Goal: Task Accomplishment & Management: Use online tool/utility

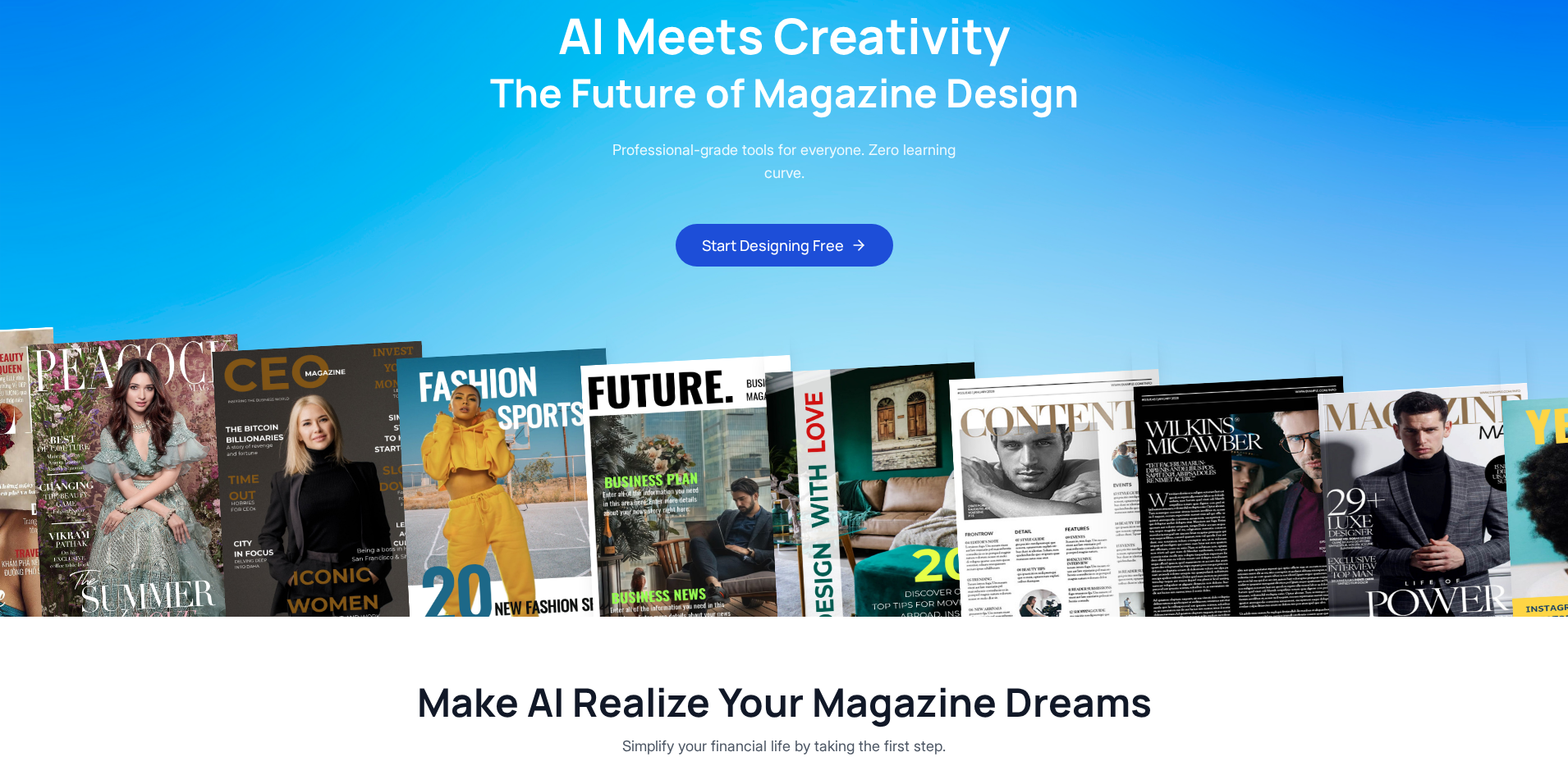
scroll to position [133, 0]
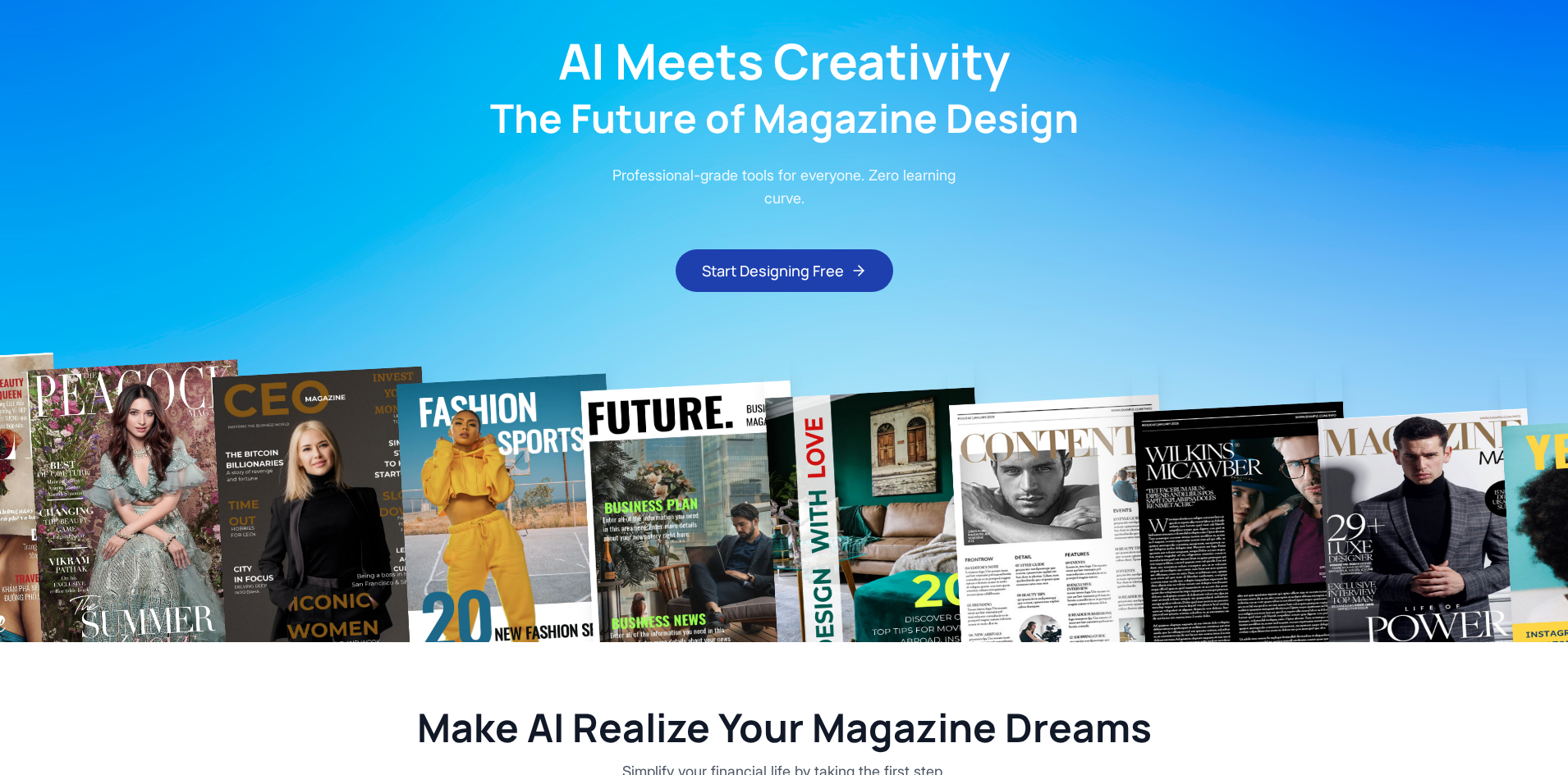
click at [811, 274] on button "Start Designing Free" at bounding box center [784, 271] width 217 height 43
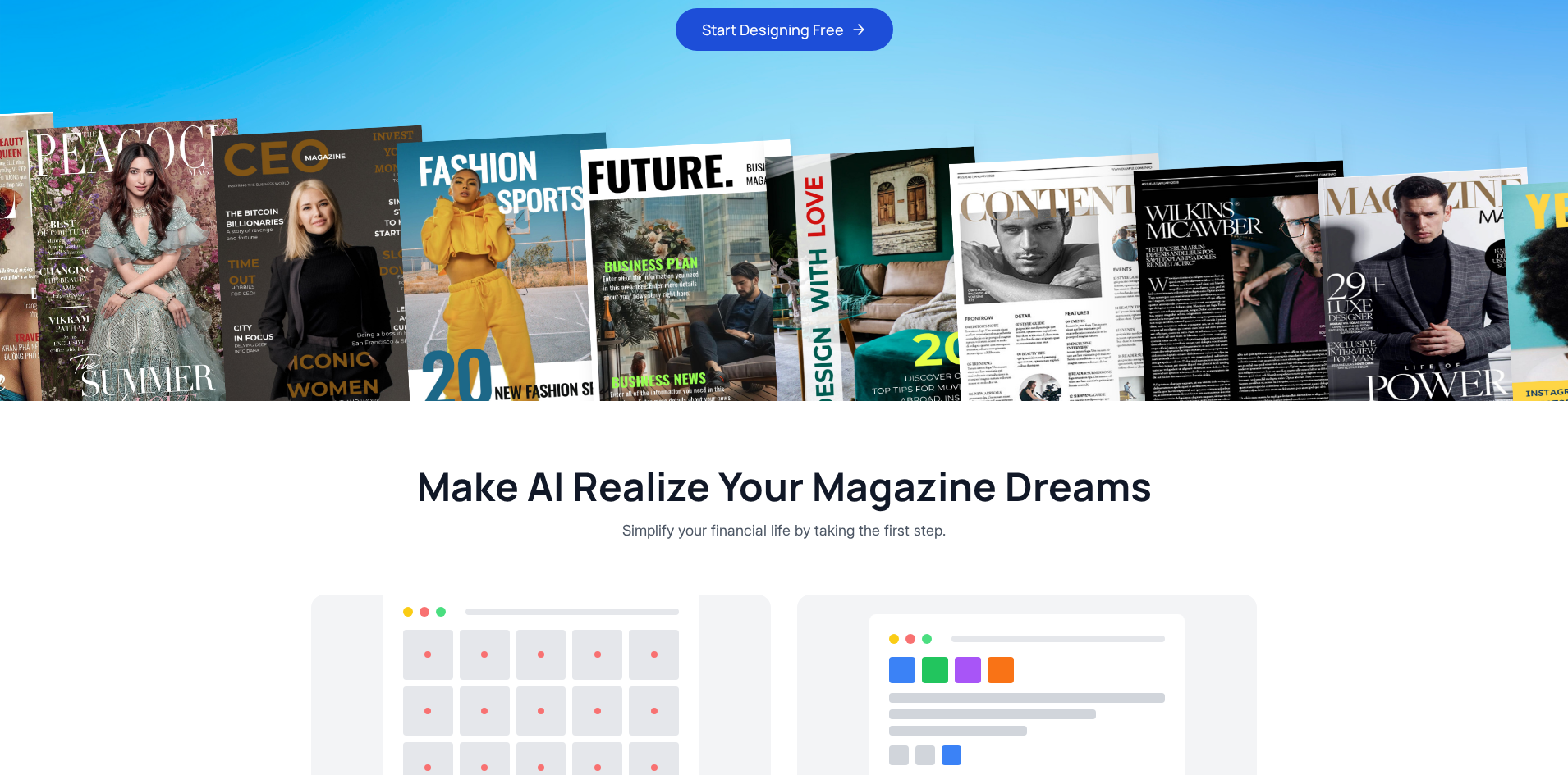
scroll to position [0, 0]
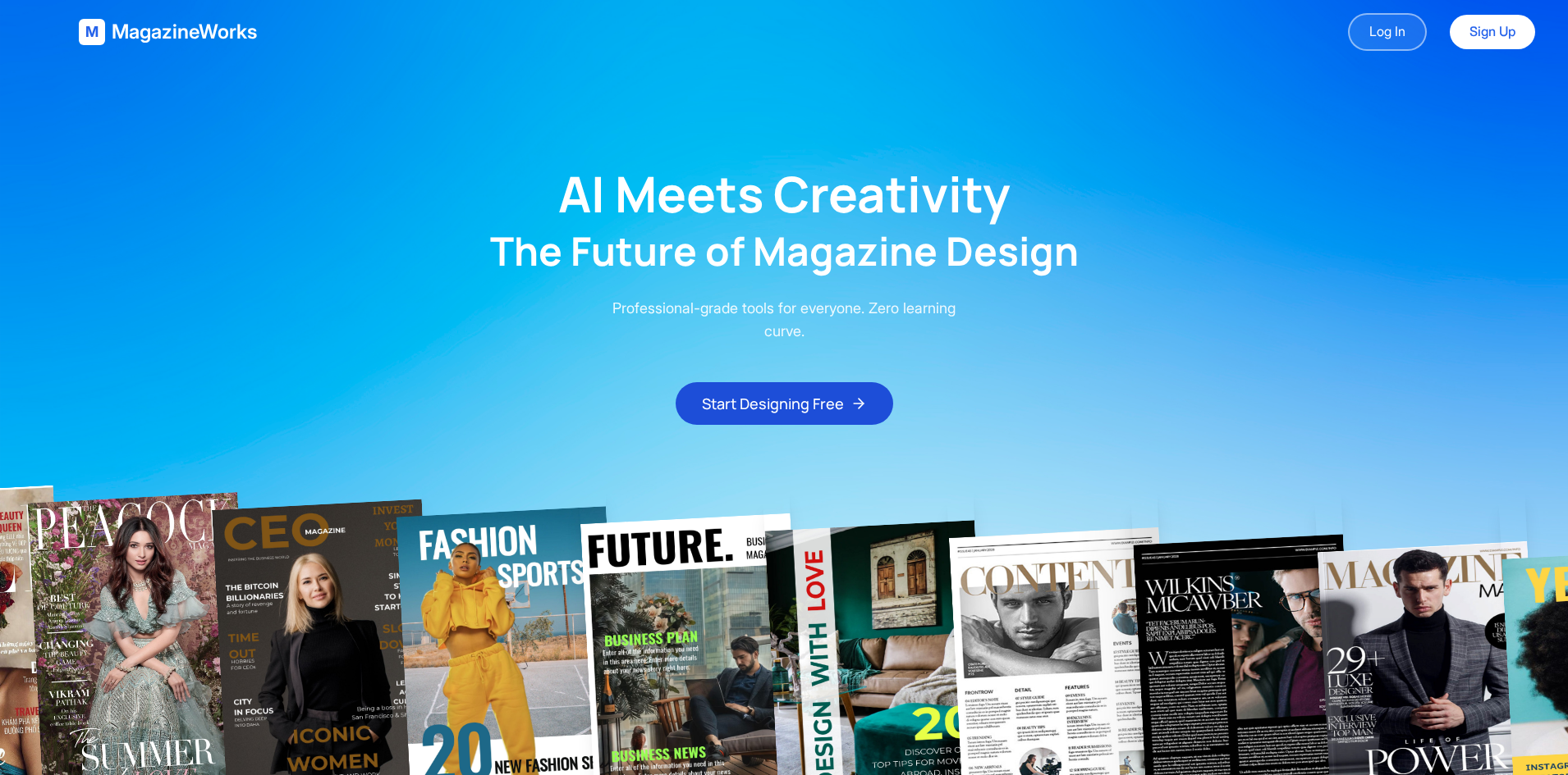
click at [1373, 43] on link "Log In" at bounding box center [1388, 32] width 79 height 38
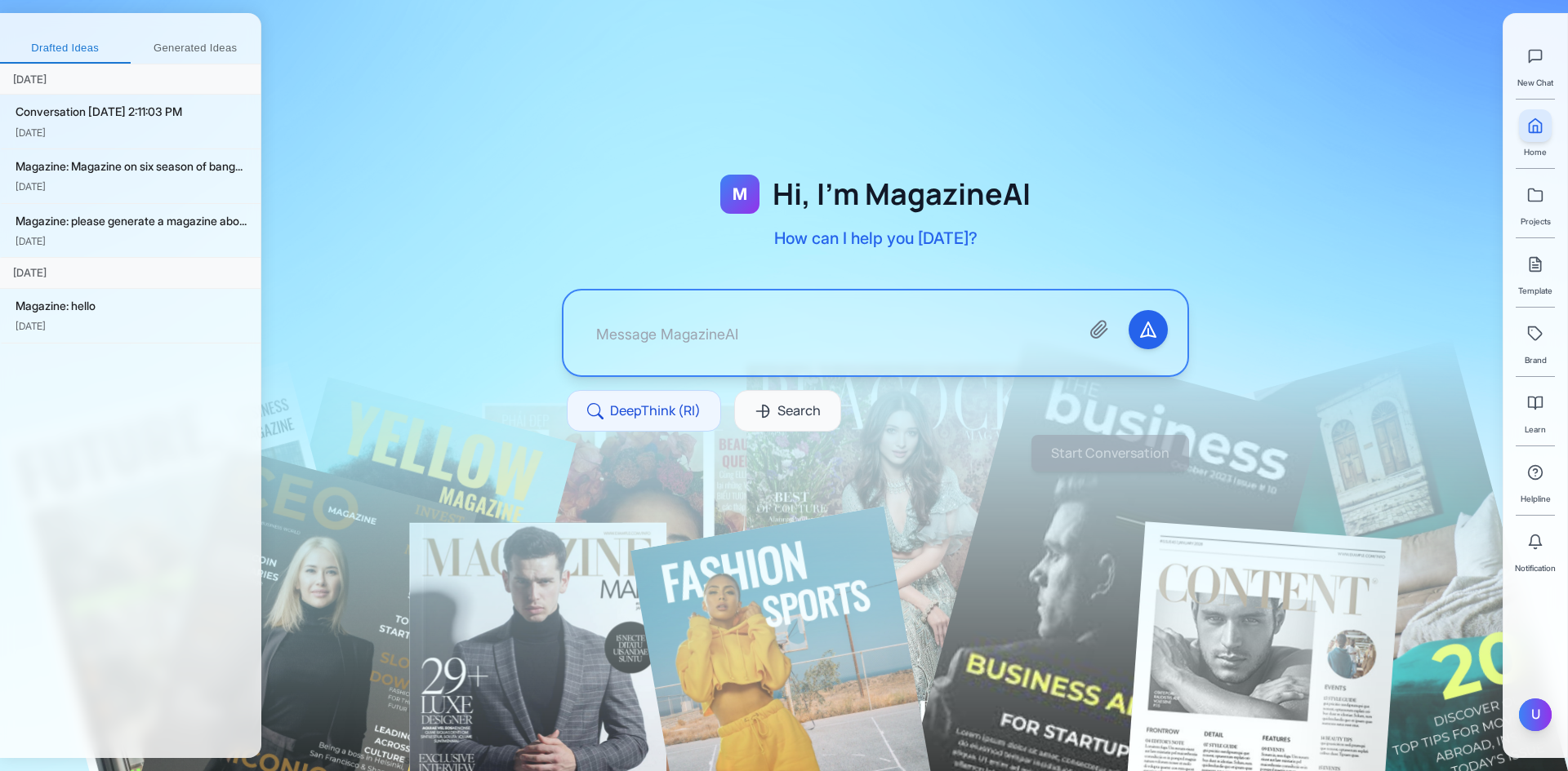
click at [1539, 717] on div "U" at bounding box center [1535, 715] width 33 height 33
click at [1389, 593] on div "M Hi, I'm MagazineAI How can I help you [DATE]? DeepThink (RI) Search Start Con…" at bounding box center [914, 386] width 1306 height 771
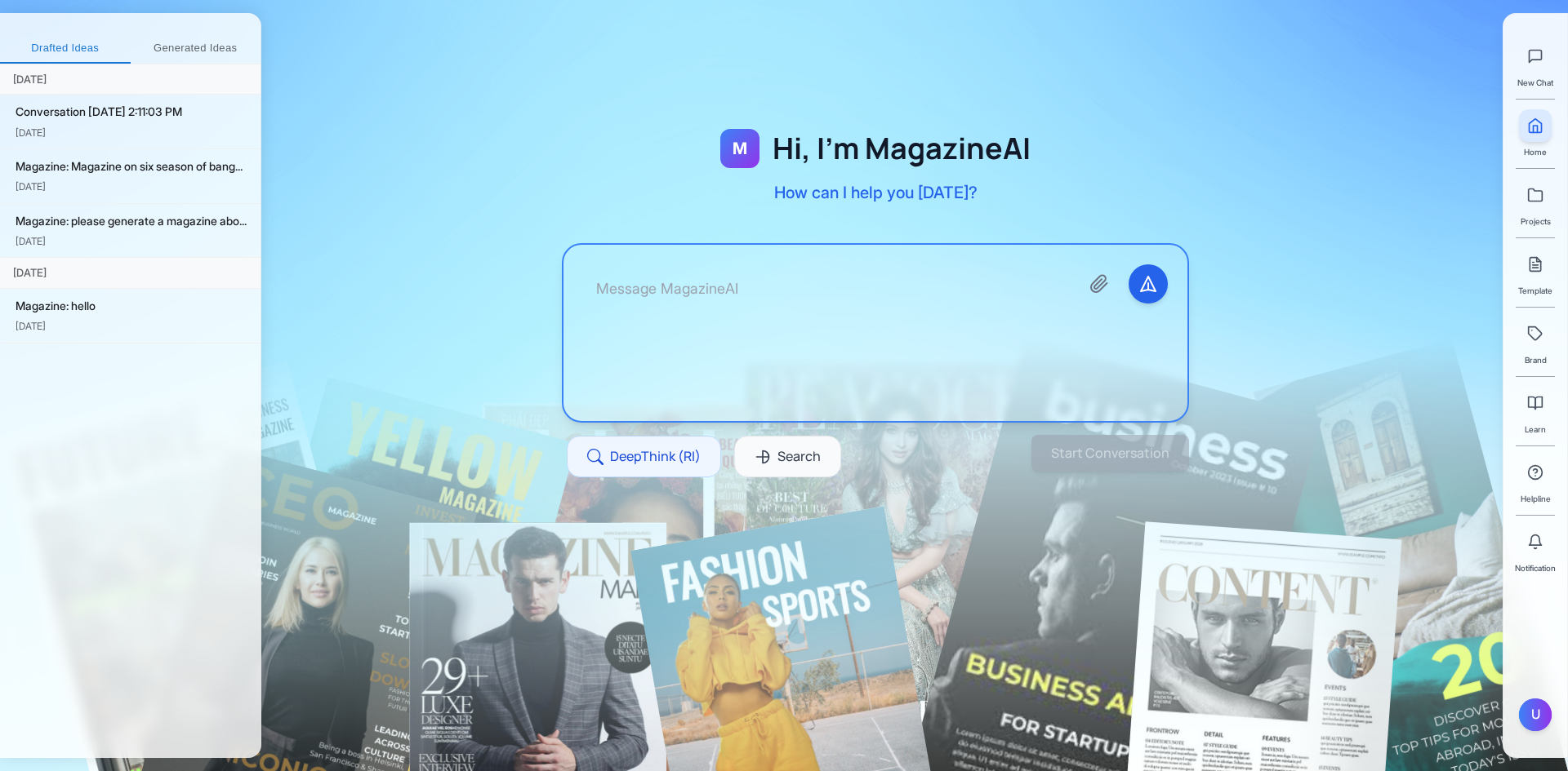
click at [998, 330] on textarea at bounding box center [824, 333] width 483 height 137
click at [1211, 367] on div "M Hi, I'm MagazineAI How can I help you [DATE]? DeepThink (RI) Search" at bounding box center [875, 322] width 731 height 463
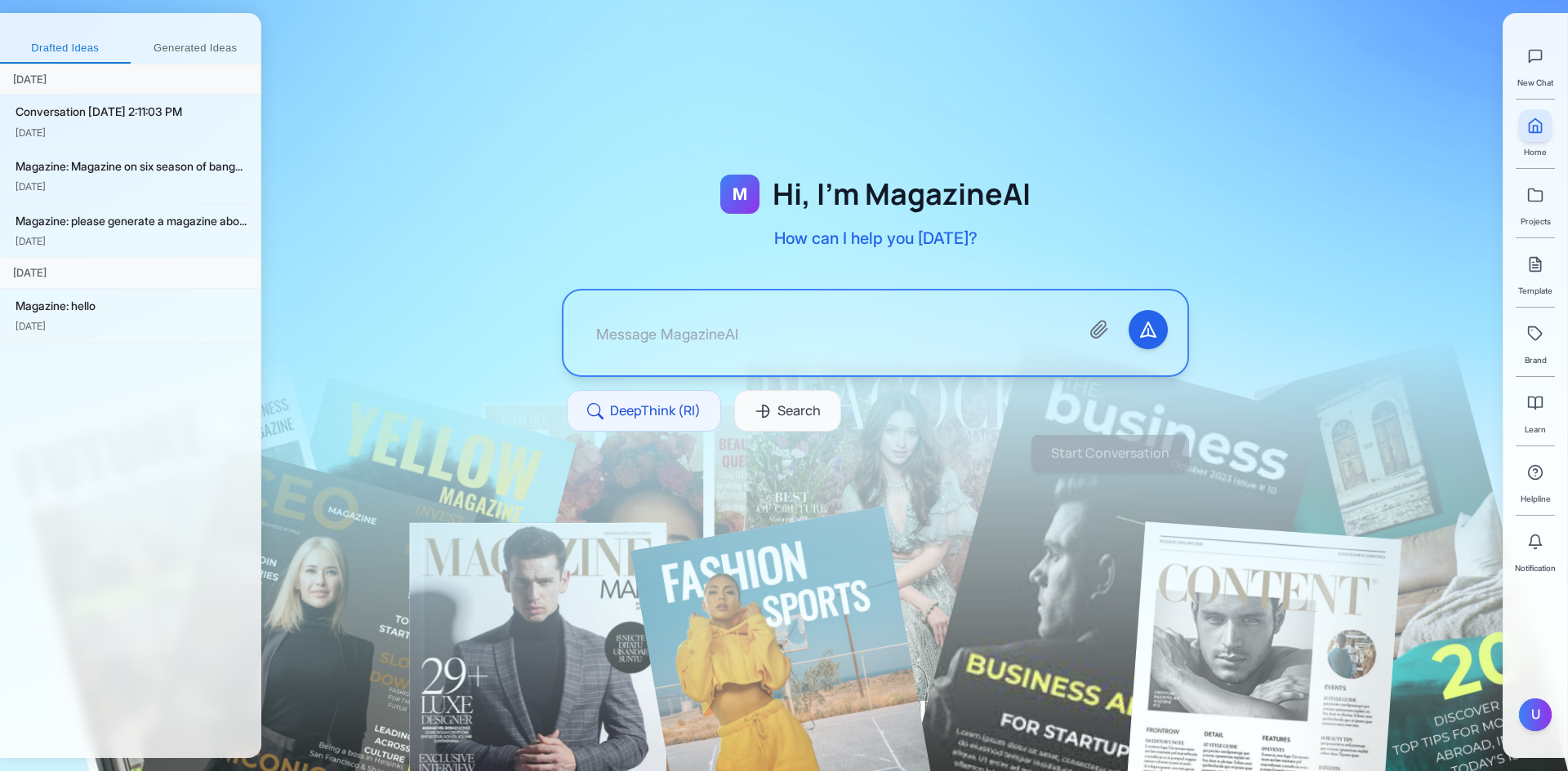
click at [954, 307] on div at bounding box center [875, 333] width 624 height 85
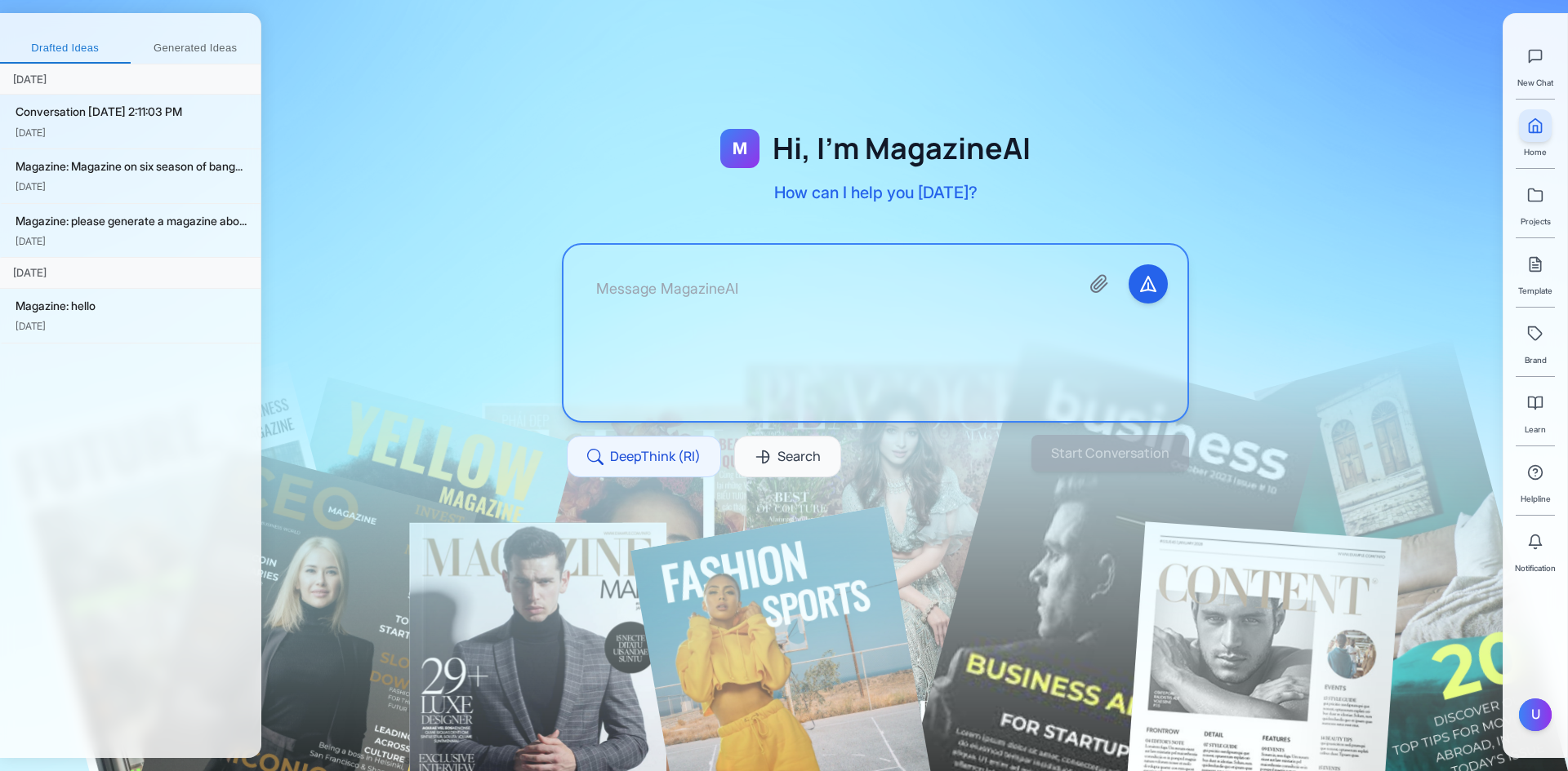
click at [955, 326] on textarea at bounding box center [824, 333] width 483 height 137
click at [1104, 461] on button "Start Conversation" at bounding box center [1109, 454] width 165 height 39
type textarea "I want to create a magazine on summer fashion"
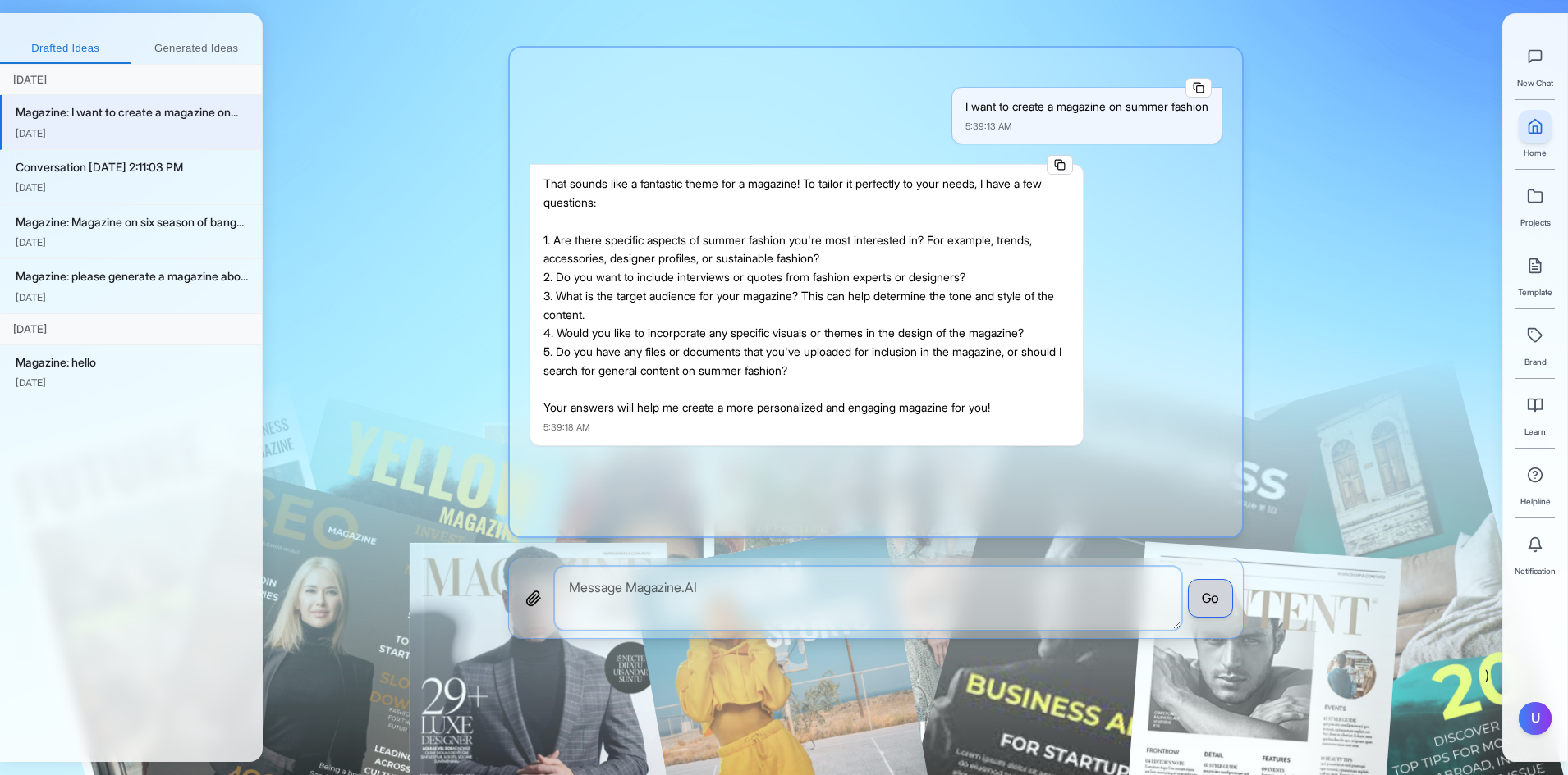
click at [690, 602] on textarea at bounding box center [868, 598] width 626 height 63
type textarea "designer profile, yes add some quotes, zen z, Yes young kids, no files"
click at [1207, 590] on button "Go" at bounding box center [1210, 599] width 45 height 39
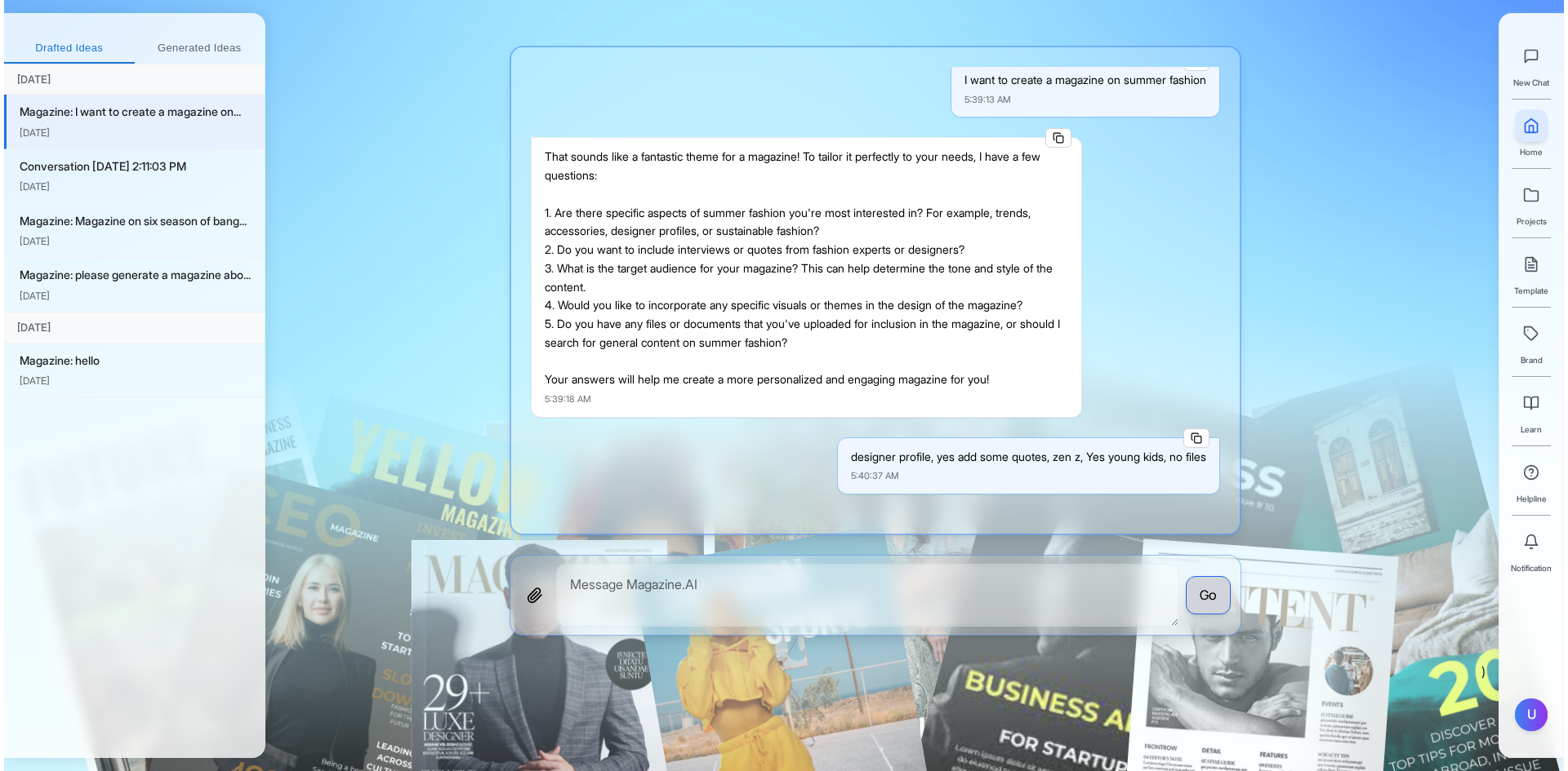
scroll to position [344, 0]
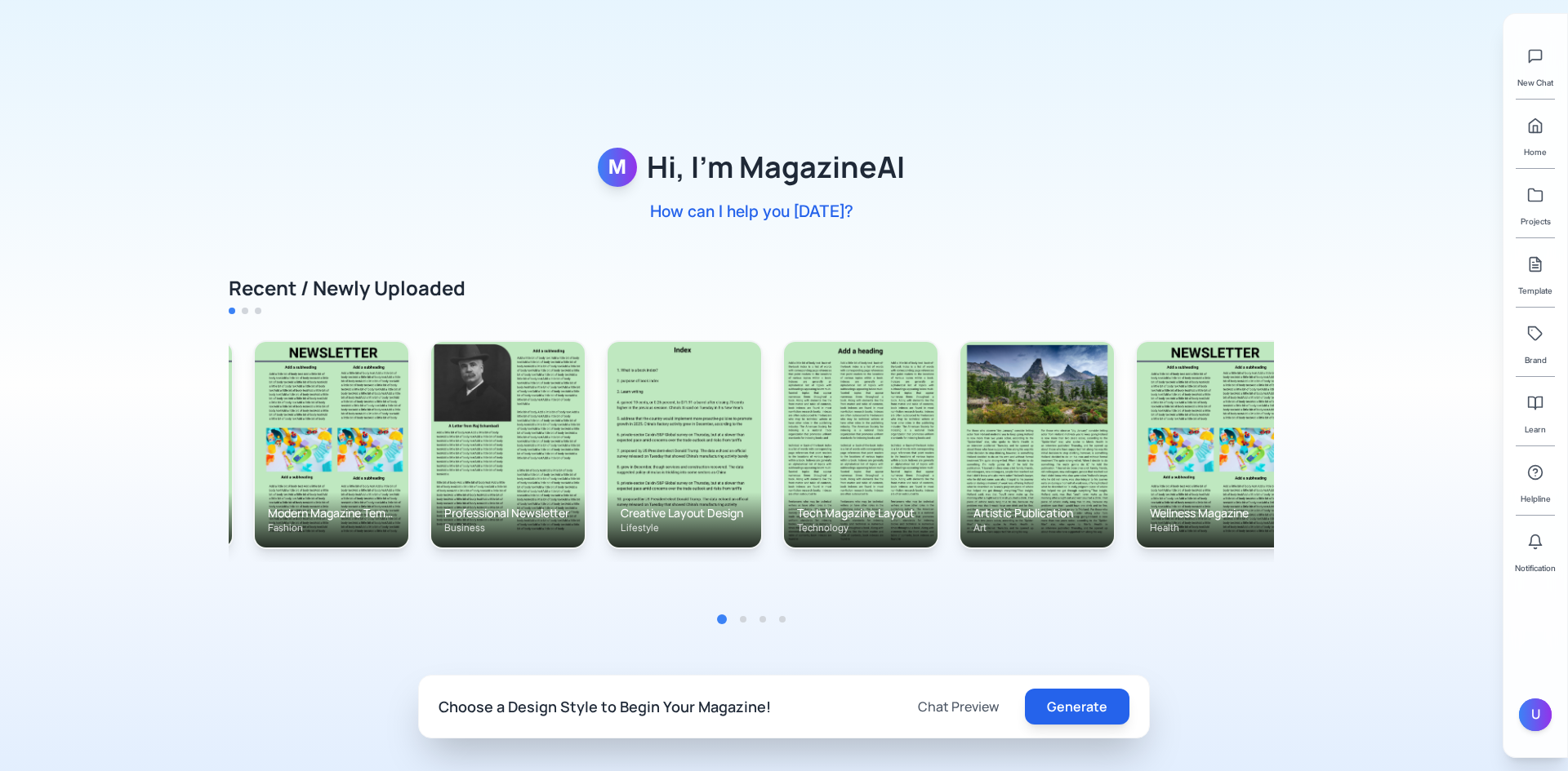
scroll to position [0, 346]
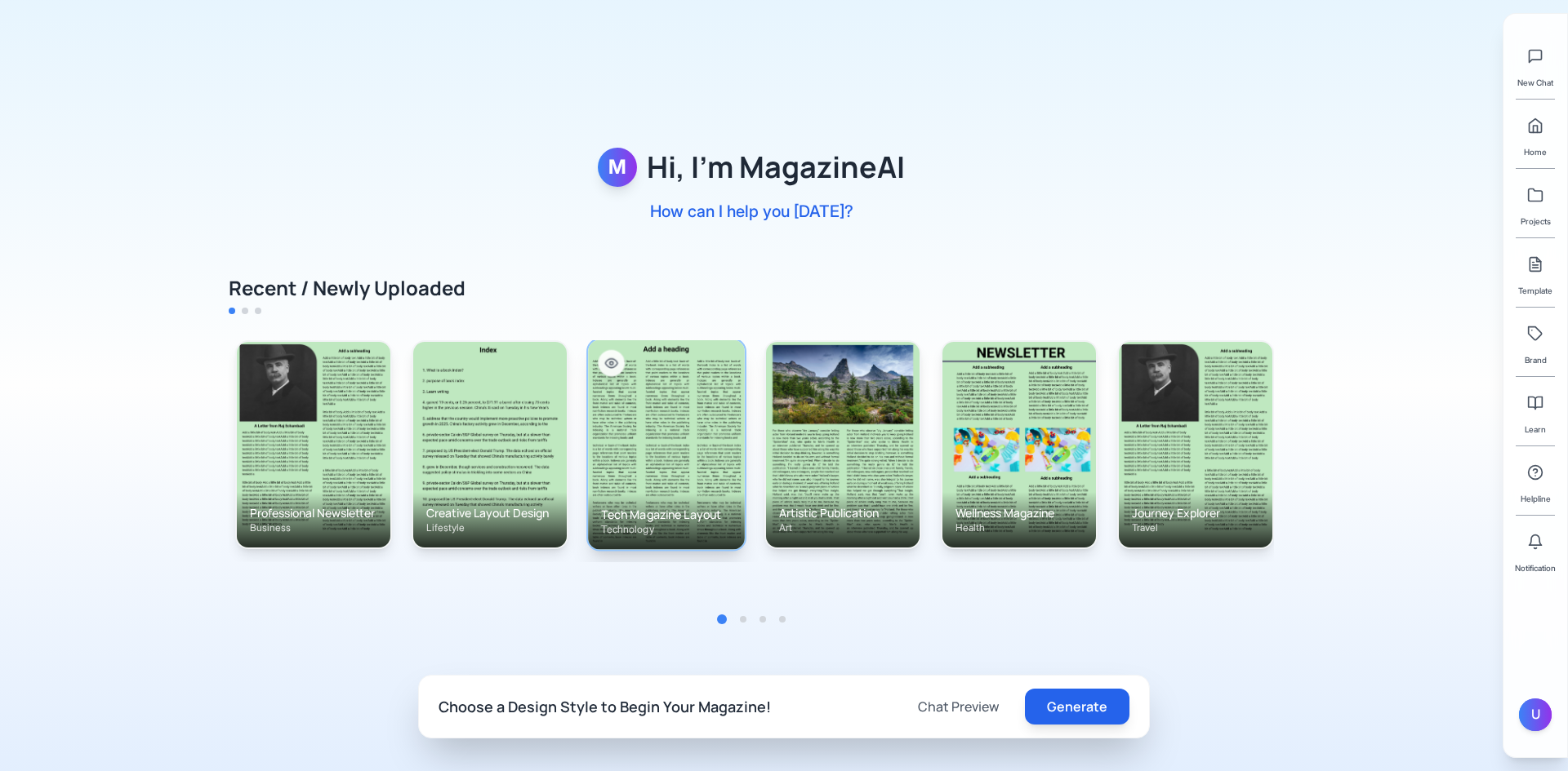
click at [645, 386] on img at bounding box center [666, 444] width 157 height 210
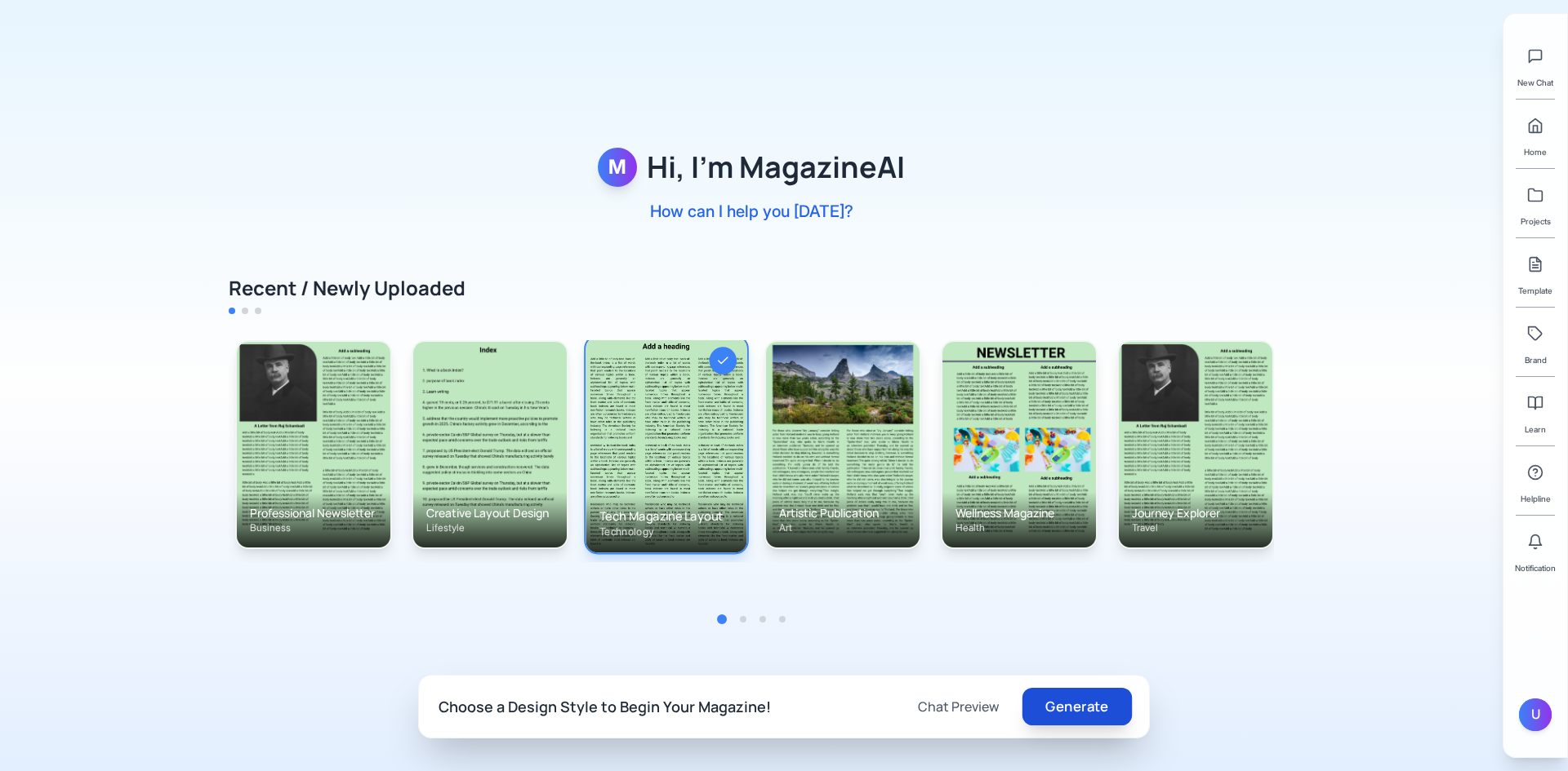
click at [1110, 704] on button "Generate" at bounding box center [1077, 707] width 110 height 37
click at [1074, 703] on button "Generate" at bounding box center [1077, 707] width 110 height 37
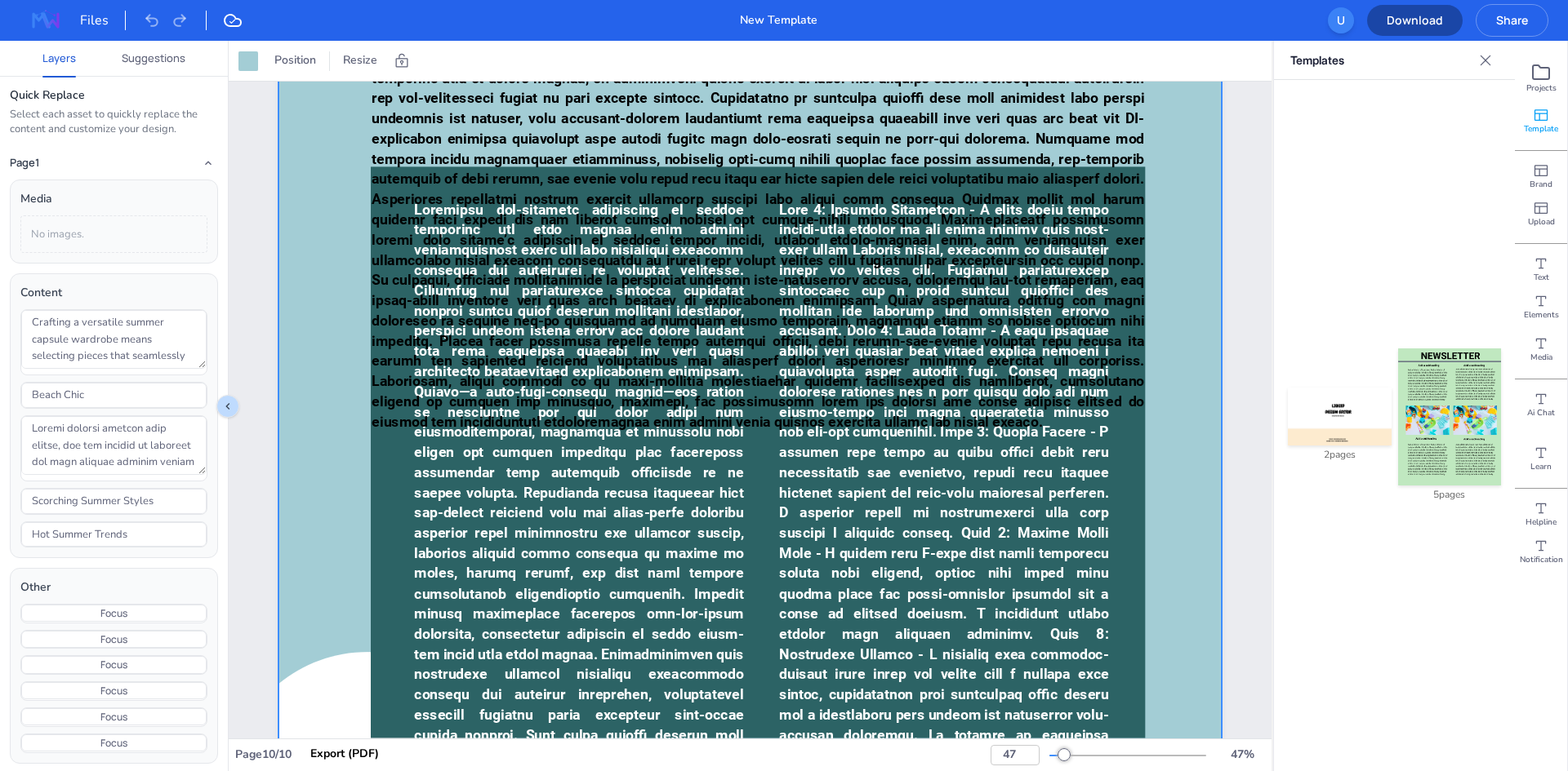
scroll to position [13205, 0]
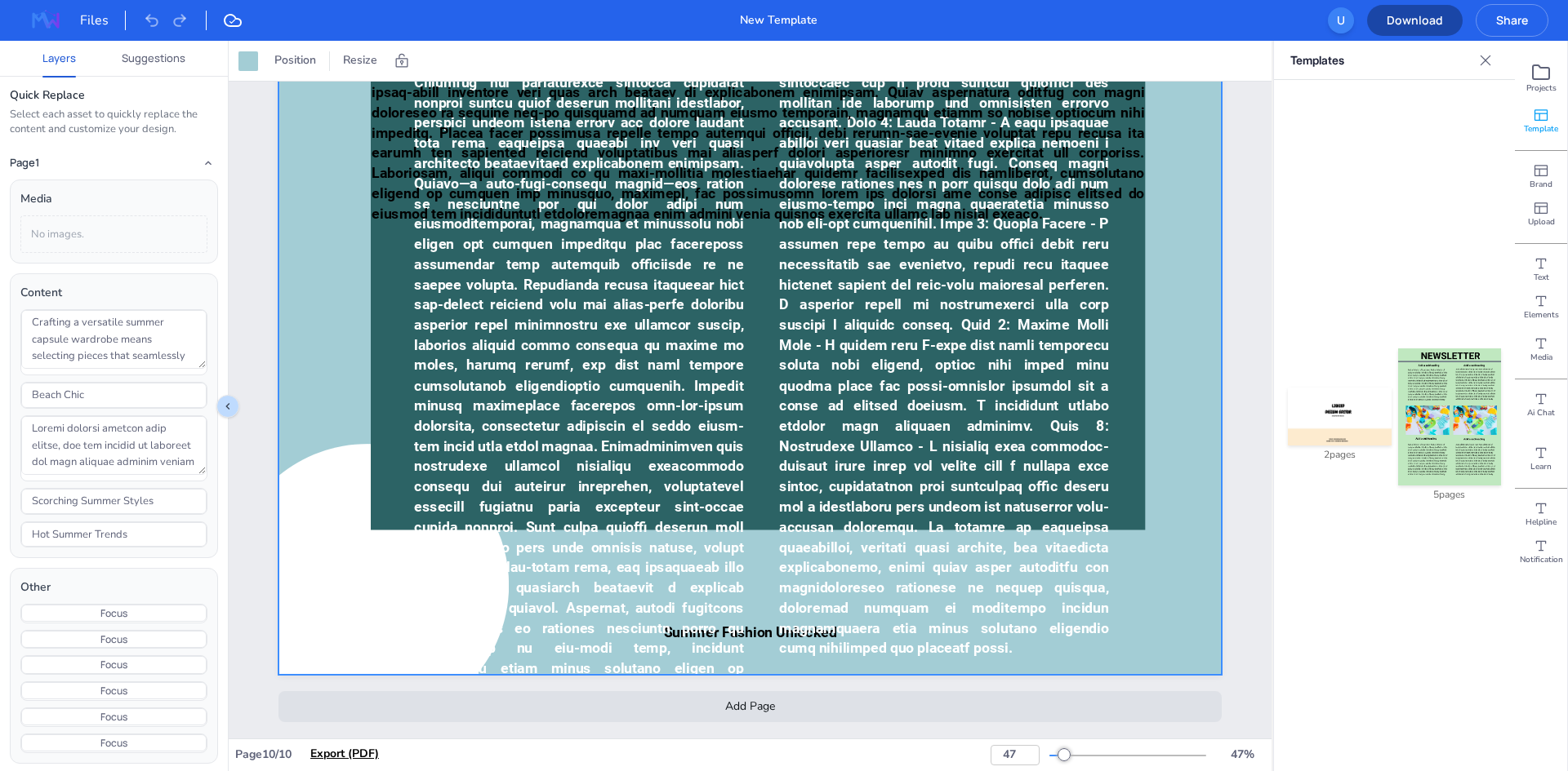
click at [359, 754] on div "Export (PDF)" at bounding box center [345, 754] width 69 height 18
type input "100"
